Goal: Task Accomplishment & Management: Use online tool/utility

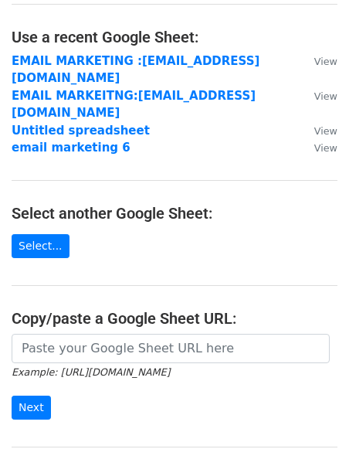
scroll to position [81, 0]
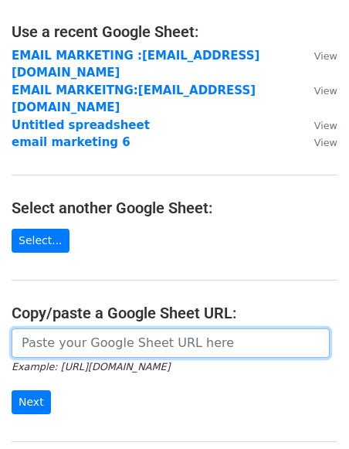
click at [54, 328] on input "url" at bounding box center [171, 342] width 318 height 29
paste input "https://docs.google.com/spreadsheets/d/1zD1tLd5PfEeHX8mg0i7gYFO8vivtRZDab5ZVSyb…"
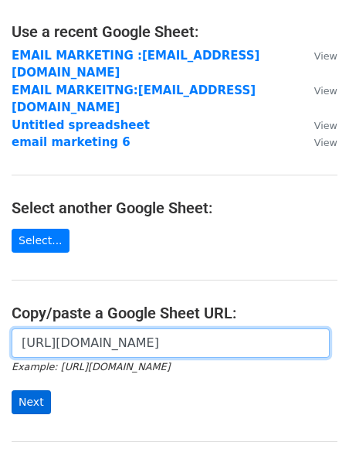
type input "https://docs.google.com/spreadsheets/d/1zD1tLd5PfEeHX8mg0i7gYFO8vivtRZDab5ZVSyb…"
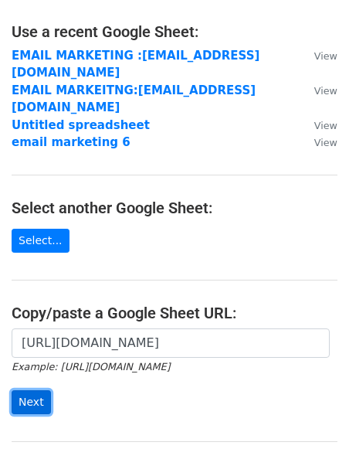
click at [23, 390] on input "Next" at bounding box center [31, 402] width 39 height 24
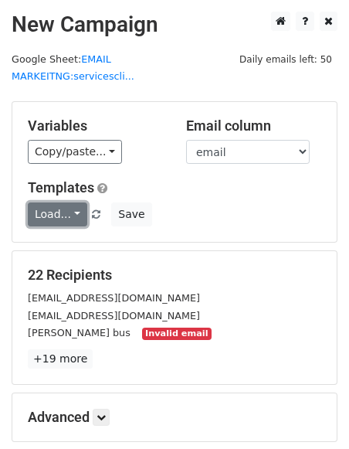
click at [47, 202] on link "Load..." at bounding box center [58, 214] width 60 height 24
click at [63, 238] on link "dm 1" at bounding box center [90, 248] width 122 height 25
click at [68, 202] on link "Load..." at bounding box center [58, 214] width 60 height 24
click at [66, 236] on link "dm 1" at bounding box center [90, 248] width 122 height 25
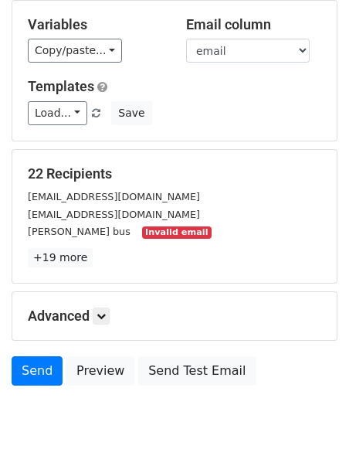
scroll to position [151, 0]
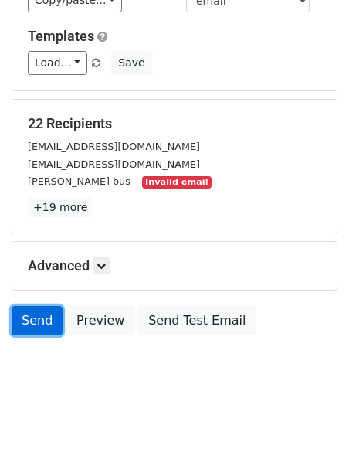
click at [32, 306] on link "Send" at bounding box center [37, 320] width 51 height 29
